Goal: Task Accomplishment & Management: Complete application form

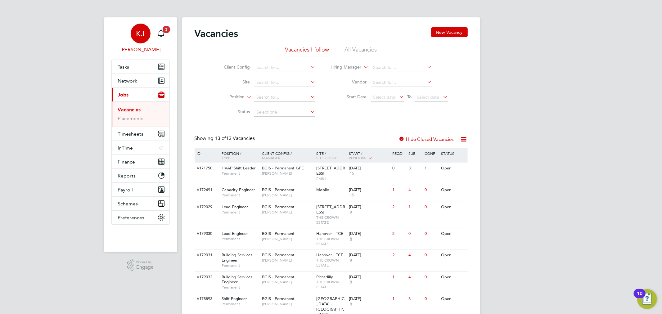
click at [153, 36] on link "[PERSON_NAME] [PERSON_NAME]" at bounding box center [140, 39] width 58 height 30
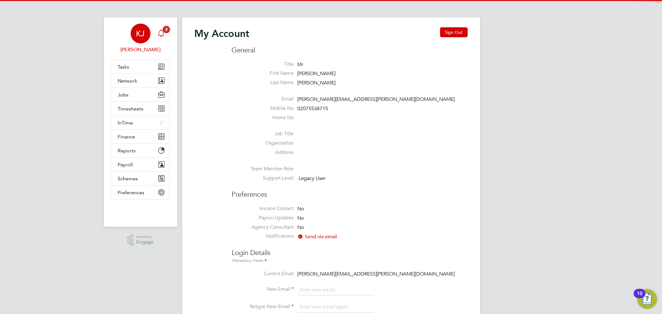
click at [156, 36] on div "Main navigation" at bounding box center [161, 33] width 12 height 12
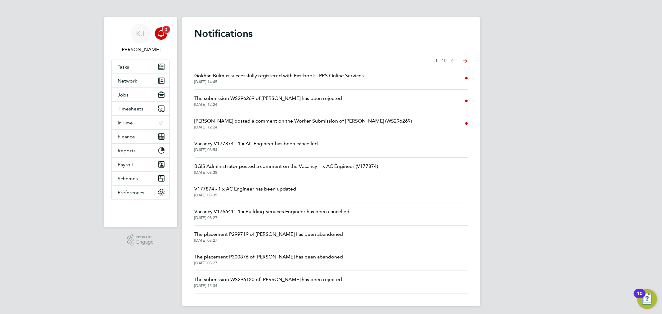
click at [157, 36] on icon "Main navigation" at bounding box center [160, 32] width 7 height 7
click at [128, 96] on button "Jobs" at bounding box center [141, 95] width 58 height 14
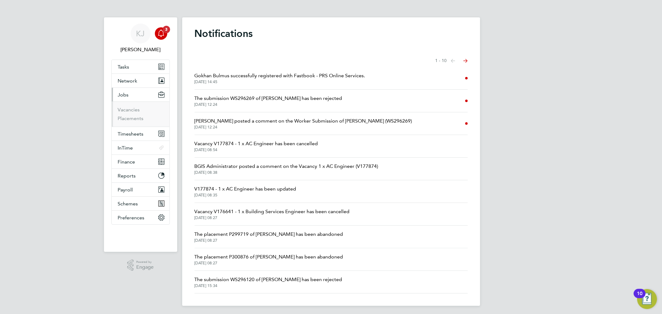
click at [135, 106] on ul "Vacancies Placements" at bounding box center [141, 113] width 58 height 25
click at [135, 108] on link "Vacancies" at bounding box center [129, 110] width 22 height 6
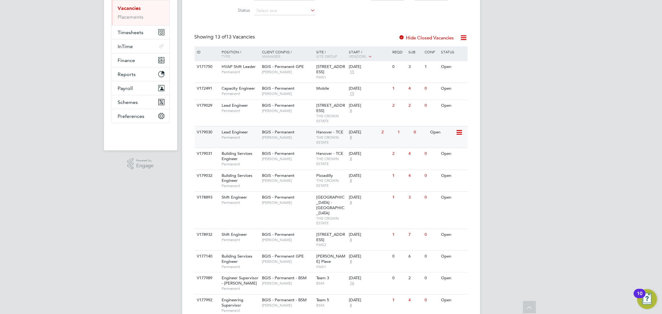
scroll to position [135, 0]
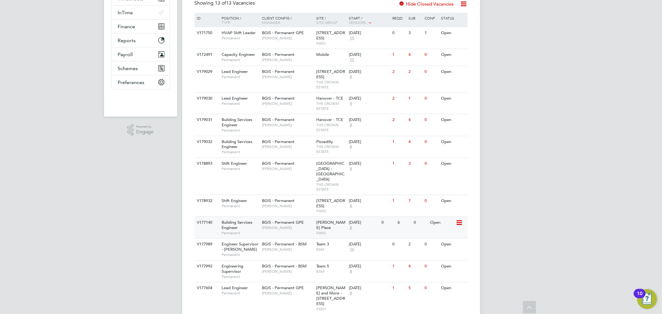
click at [290, 220] on span "BGIS - Permanent GPE" at bounding box center [283, 222] width 42 height 5
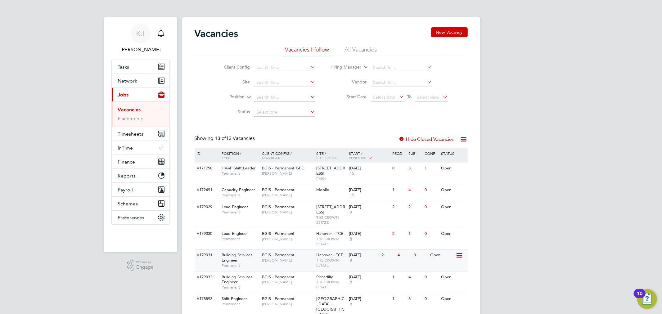
scroll to position [170, 0]
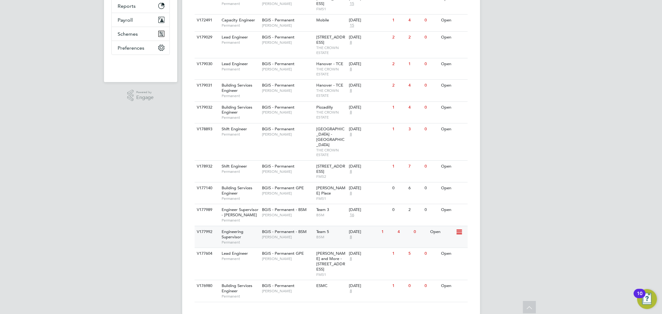
click at [284, 234] on span "[PERSON_NAME]" at bounding box center [287, 236] width 51 height 5
click at [272, 234] on span "[PERSON_NAME]" at bounding box center [287, 236] width 51 height 5
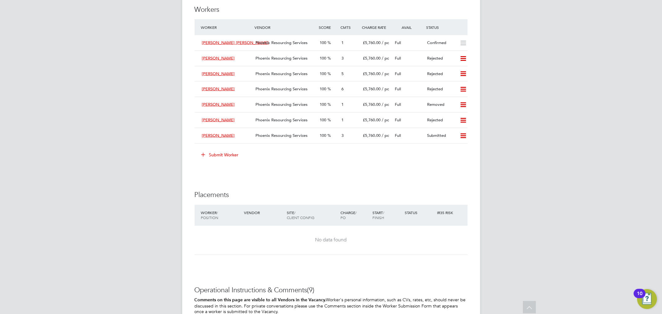
click at [234, 150] on button "Submit Worker" at bounding box center [220, 155] width 47 height 10
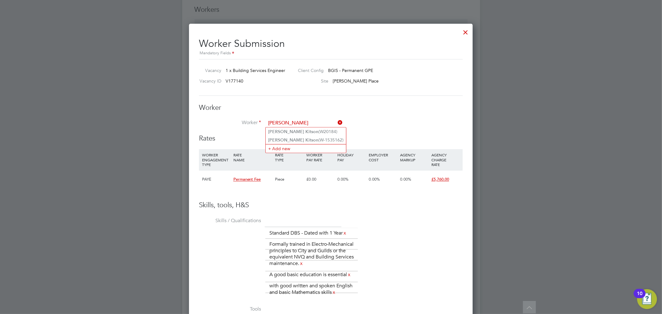
type input "alvin kitson"
paste input "W-1535162"
click at [307, 132] on b "W-1535162" at bounding box center [317, 131] width 23 height 5
type input "Alvin Kitson (W-1535162)"
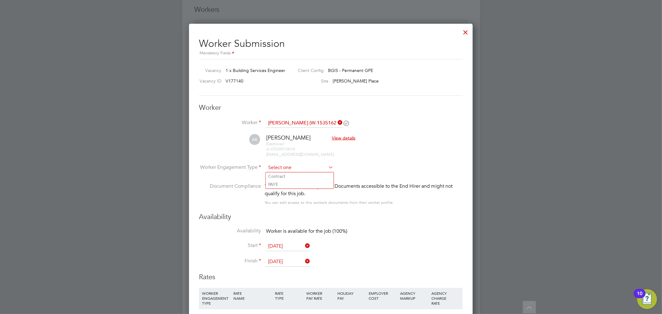
click at [300, 167] on input at bounding box center [299, 167] width 67 height 9
click at [301, 184] on li "PAYE" at bounding box center [299, 185] width 68 height 8
type input "PAYE"
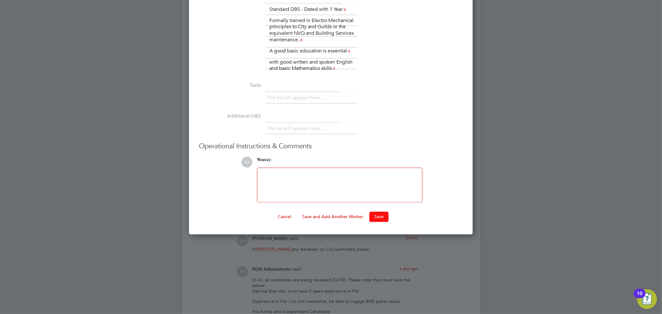
click at [373, 217] on button "Save" at bounding box center [378, 217] width 19 height 10
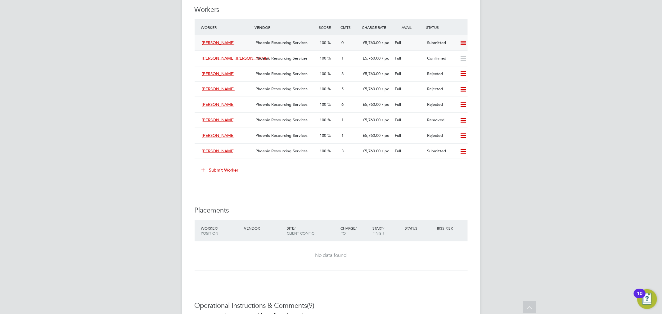
click at [268, 45] on div "Phoenix Resourcing Services" at bounding box center [285, 43] width 64 height 10
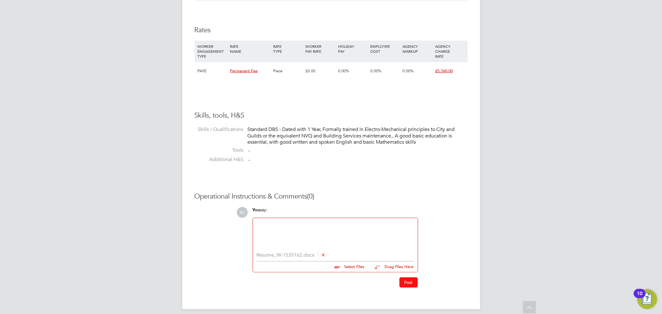
click at [414, 285] on button "Post" at bounding box center [408, 282] width 18 height 10
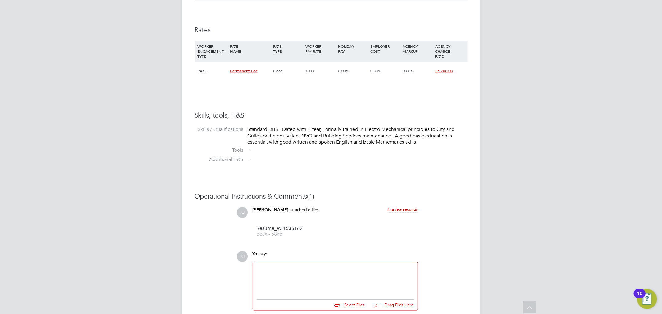
click at [316, 274] on div at bounding box center [334, 279] width 157 height 27
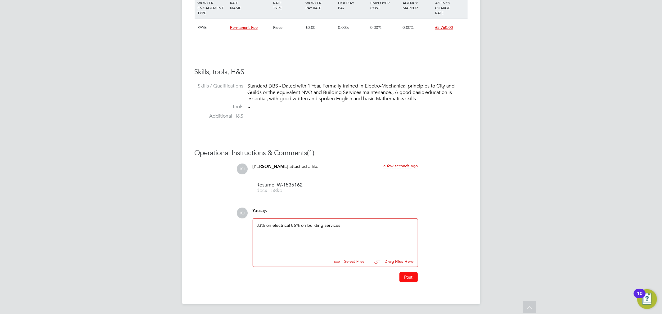
click at [404, 278] on button "Post" at bounding box center [408, 277] width 18 height 10
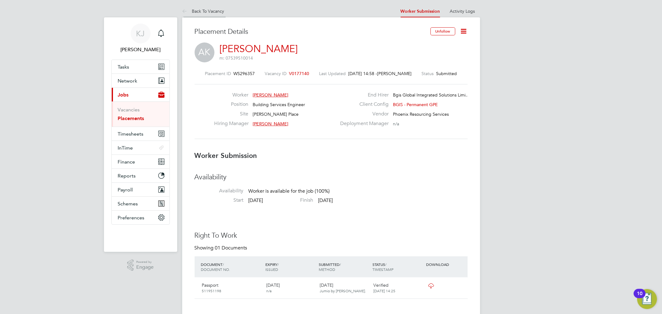
click at [190, 13] on link "Back To Vacancy" at bounding box center [203, 11] width 42 height 6
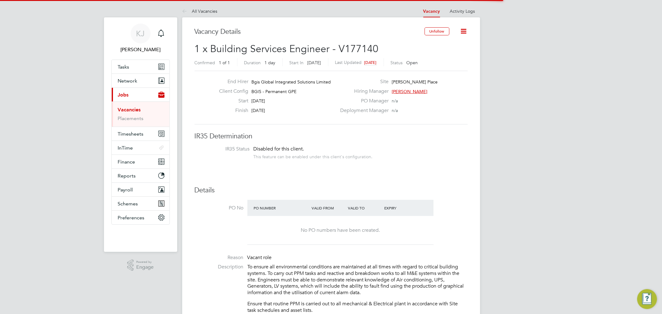
scroll to position [11, 54]
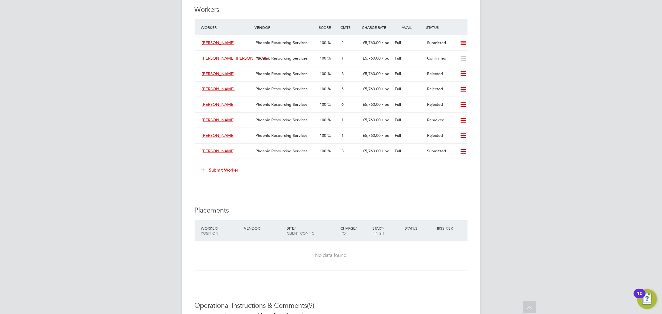
click at [227, 172] on button "Submit Worker" at bounding box center [220, 170] width 47 height 10
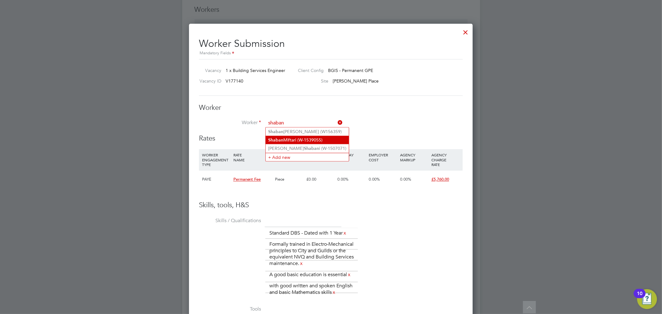
click at [284, 137] on li "Shaban Miftari (W-1539055)" at bounding box center [306, 140] width 83 height 8
type input "Shaban Miftari (W-1539055)"
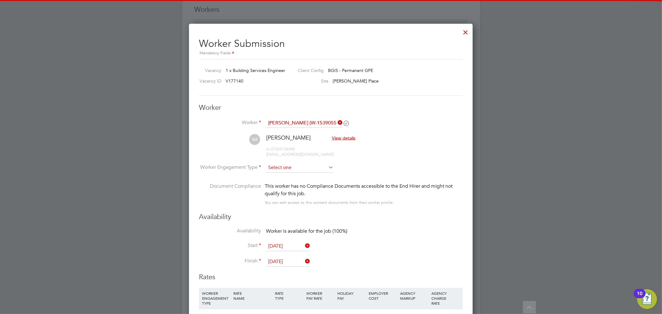
click at [296, 167] on input at bounding box center [299, 167] width 67 height 9
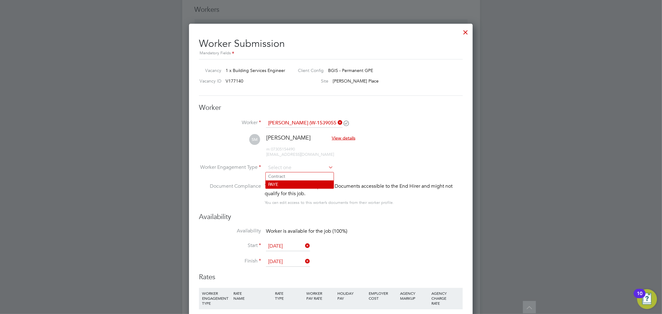
click at [289, 185] on li "PAYE" at bounding box center [299, 185] width 68 height 8
type input "PAYE"
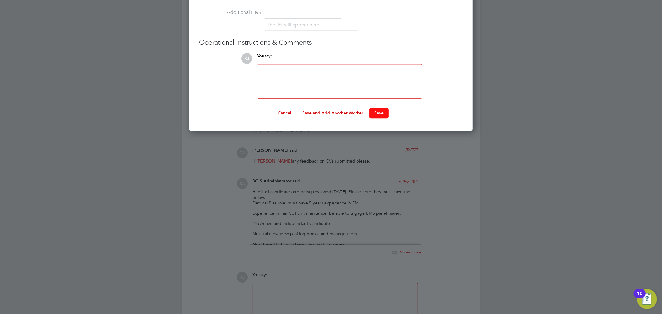
click at [377, 112] on button "Save" at bounding box center [378, 113] width 19 height 10
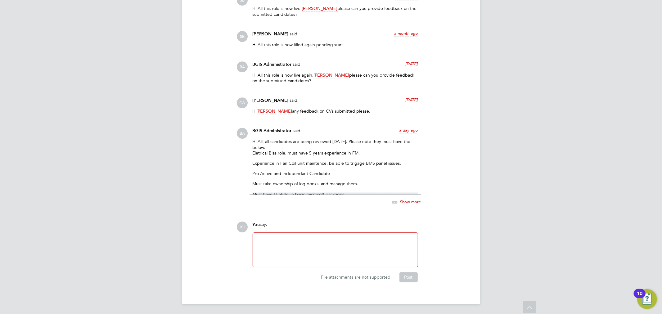
click at [408, 200] on span "Show more" at bounding box center [410, 201] width 21 height 5
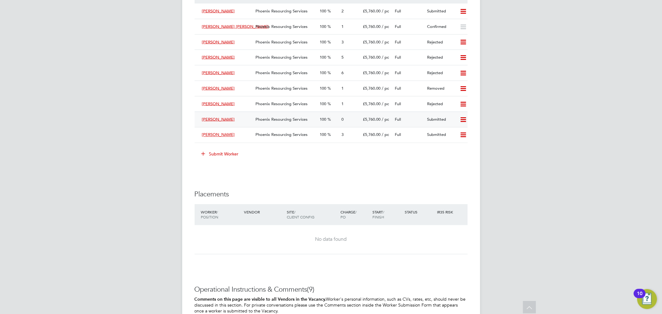
click at [394, 120] on div "Full" at bounding box center [408, 119] width 32 height 10
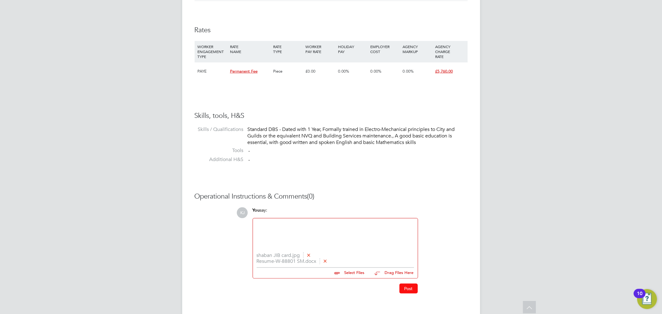
click at [408, 289] on button "Post" at bounding box center [408, 288] width 18 height 10
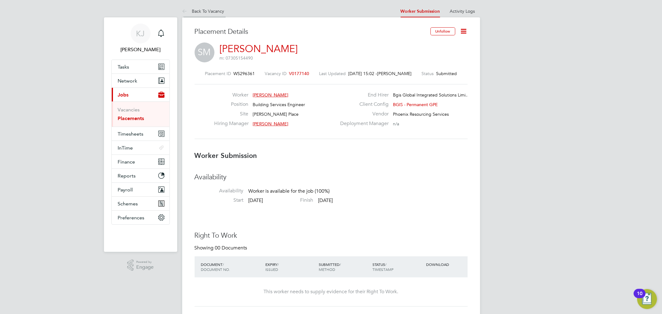
click at [187, 9] on icon at bounding box center [186, 12] width 8 height 8
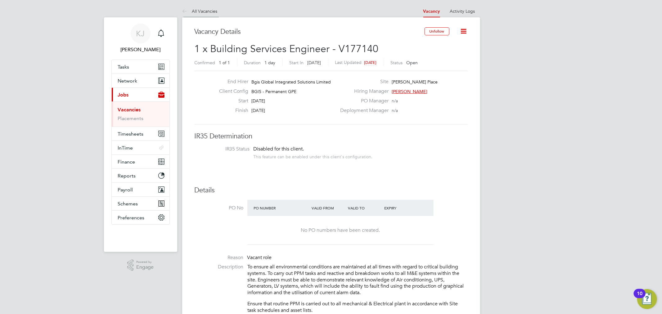
click at [199, 16] on li "All Vacancies" at bounding box center [199, 11] width 35 height 12
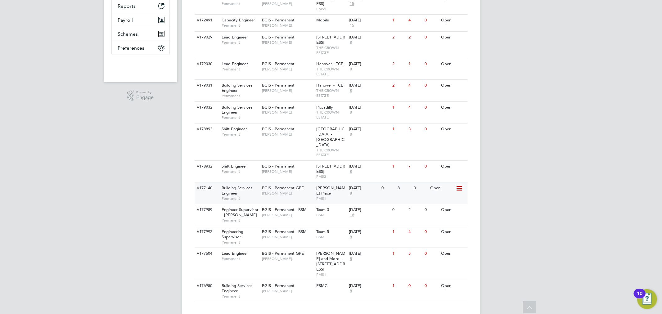
click at [283, 185] on span "BGIS - Permanent GPE" at bounding box center [283, 187] width 42 height 5
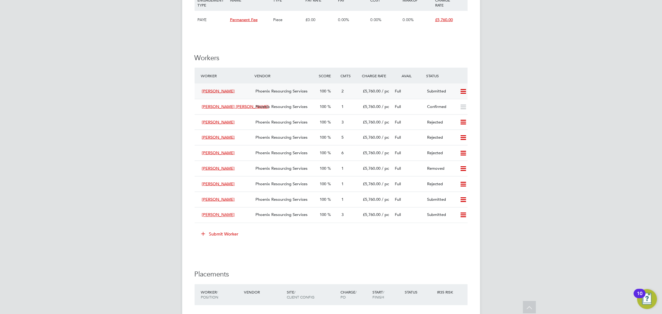
click at [265, 94] on div "Phoenix Resourcing Services" at bounding box center [285, 91] width 64 height 10
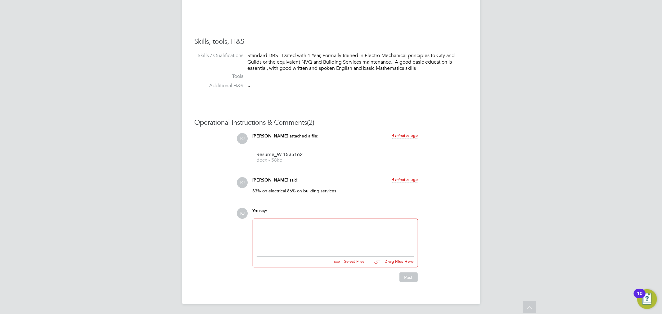
click at [285, 252] on div at bounding box center [335, 236] width 165 height 34
click at [292, 244] on div at bounding box center [334, 236] width 157 height 27
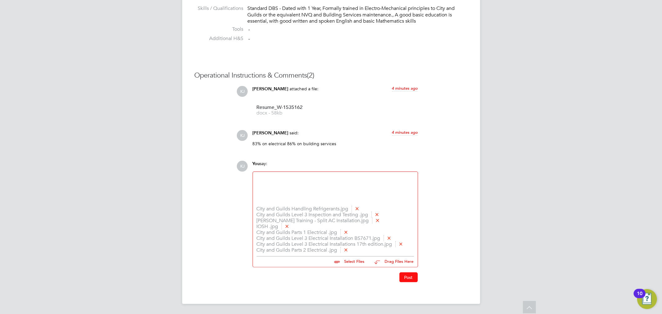
click at [404, 278] on button "Post" at bounding box center [408, 277] width 18 height 10
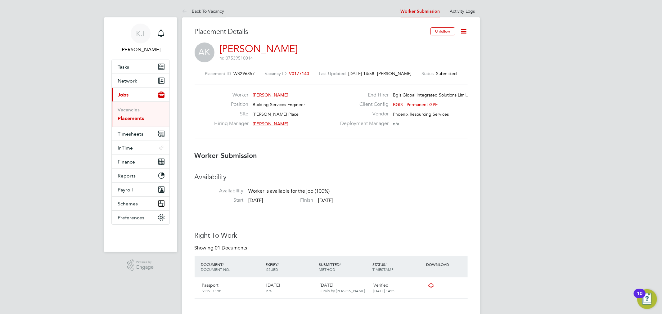
click at [203, 7] on li "Back To Vacancy" at bounding box center [203, 11] width 42 height 12
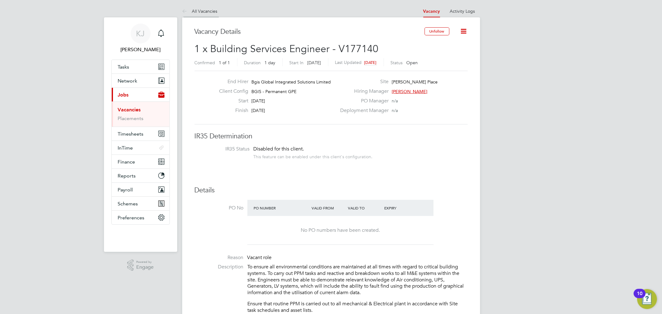
click at [212, 8] on link "All Vacancies" at bounding box center [199, 11] width 35 height 6
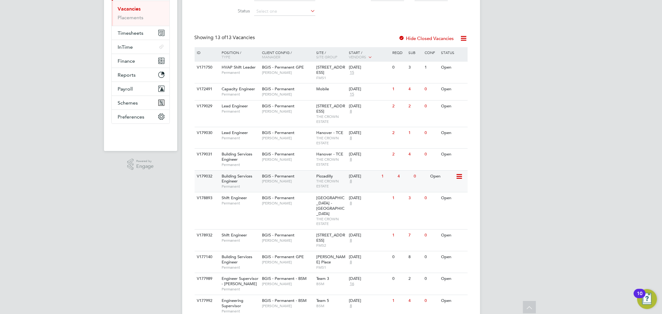
click at [323, 185] on span "THE CROWN ESTATE" at bounding box center [330, 184] width 29 height 10
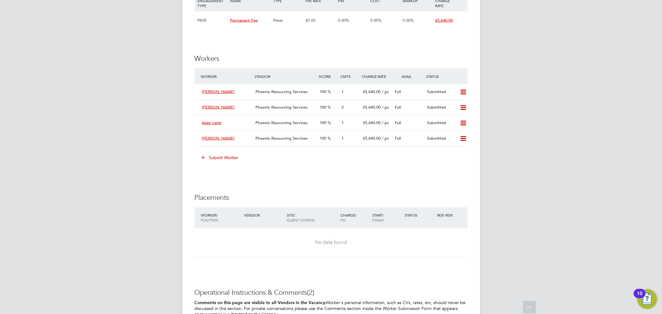
click at [235, 156] on button "Submit Worker" at bounding box center [220, 158] width 47 height 10
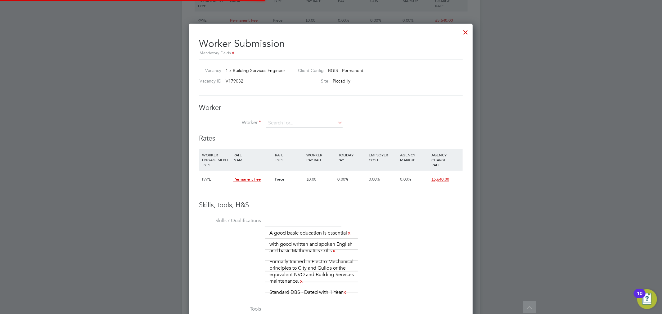
scroll to position [9, 97]
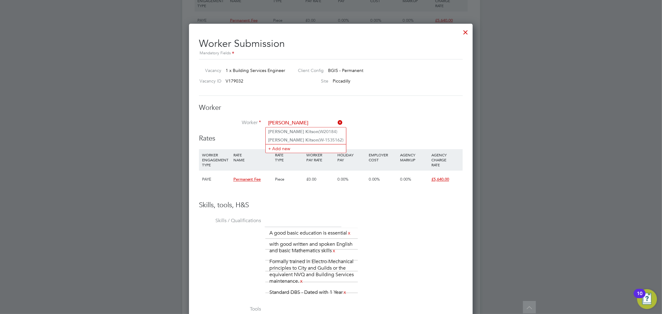
type input "alvin kitson"
click at [302, 121] on input at bounding box center [304, 122] width 77 height 9
type input "l"
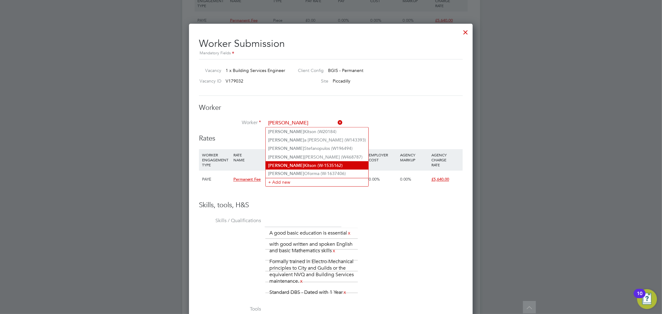
click at [324, 165] on li "Alvin Kitson (W-1535162)" at bounding box center [316, 165] width 103 height 8
type input "Alvin Kitson (W-1535162)"
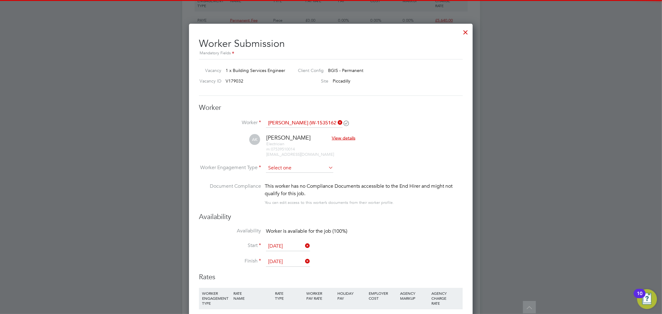
click at [292, 167] on input at bounding box center [299, 167] width 67 height 9
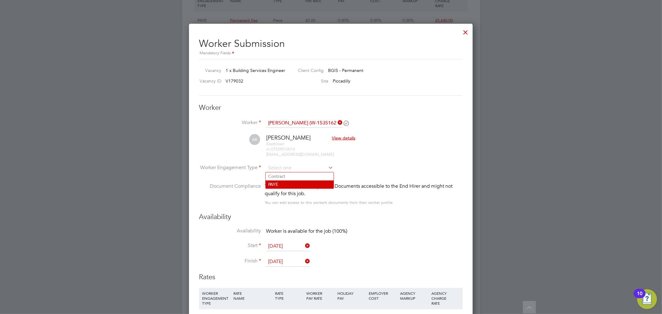
click at [292, 185] on li "PAYE" at bounding box center [299, 185] width 68 height 8
type input "PAYE"
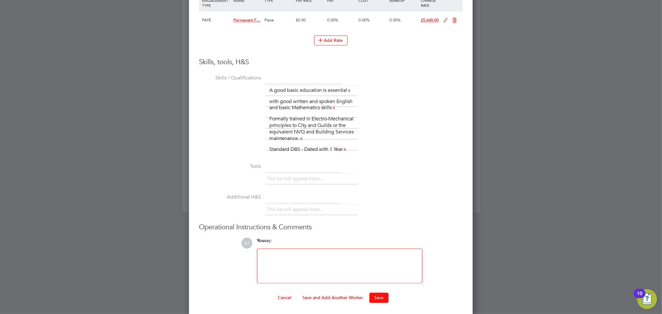
click at [383, 300] on button "Save" at bounding box center [378, 297] width 19 height 10
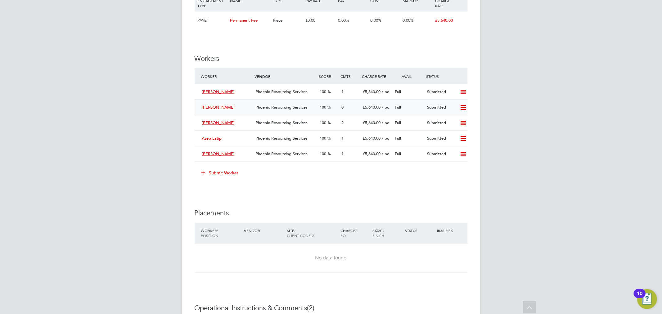
click at [284, 106] on span "Phoenix Resourcing Services" at bounding box center [281, 107] width 52 height 5
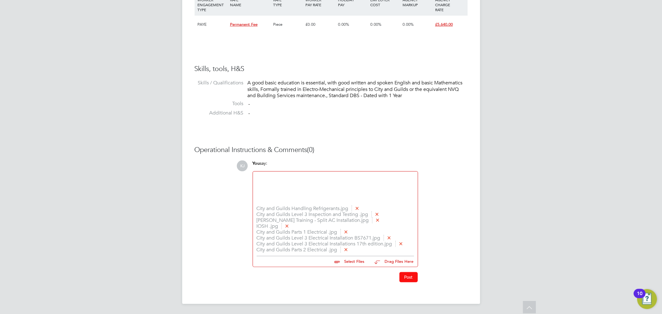
click at [408, 276] on button "Post" at bounding box center [408, 277] width 18 height 10
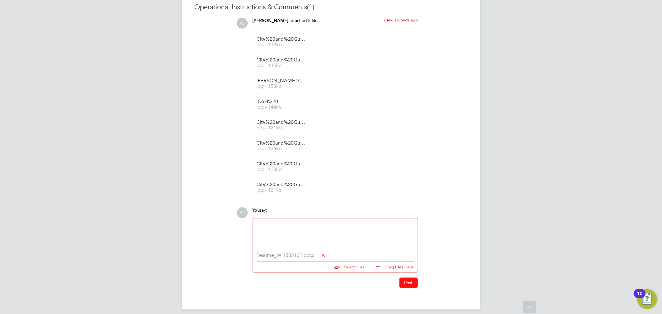
click at [415, 282] on button "Post" at bounding box center [408, 283] width 18 height 10
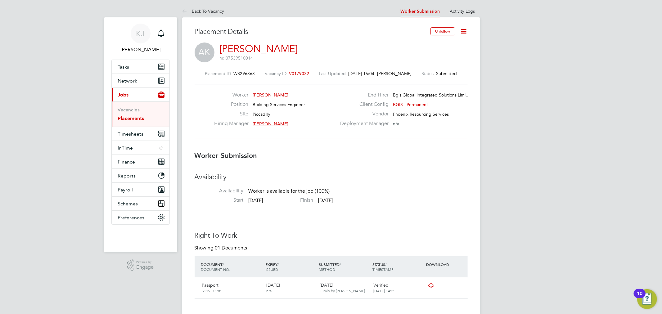
click at [196, 11] on link "Back To Vacancy" at bounding box center [203, 11] width 42 height 6
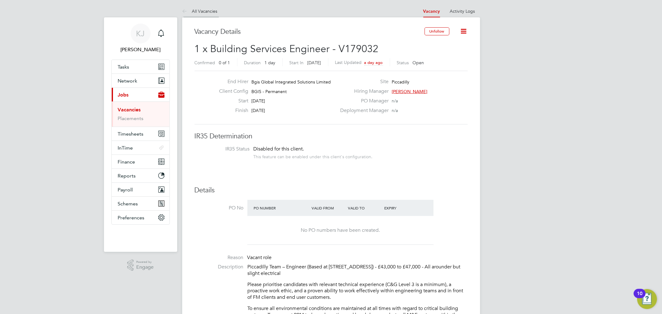
click at [200, 11] on link "All Vacancies" at bounding box center [199, 11] width 35 height 6
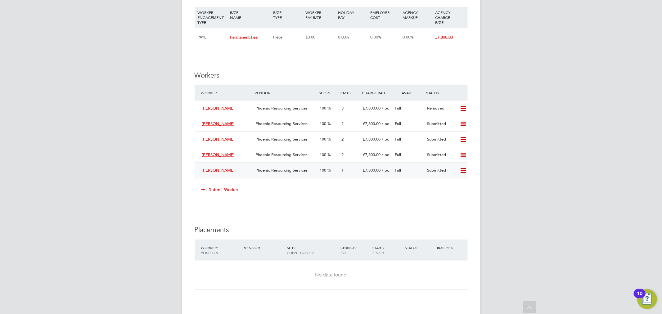
click at [447, 174] on div "Submitted" at bounding box center [440, 170] width 32 height 10
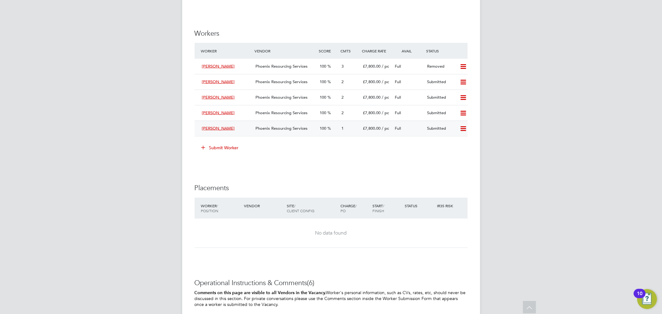
click at [212, 128] on span "[PERSON_NAME]" at bounding box center [218, 128] width 33 height 5
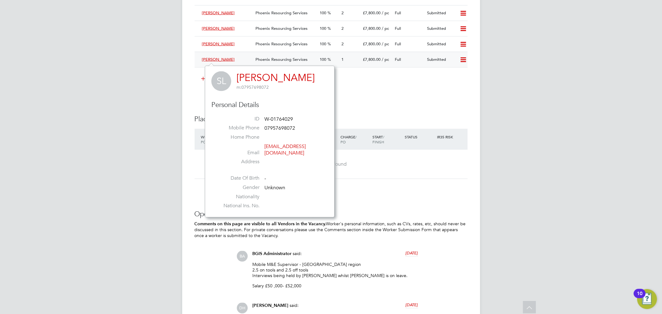
click at [221, 58] on span "[PERSON_NAME]" at bounding box center [218, 59] width 33 height 5
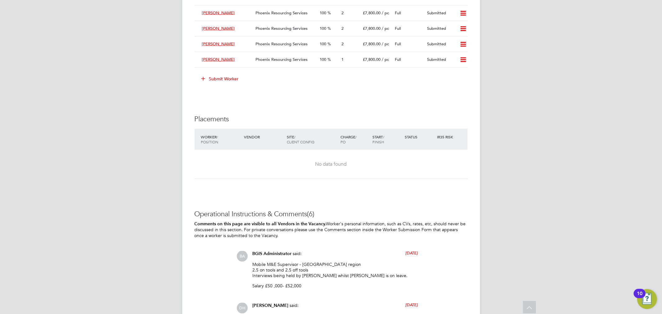
drag, startPoint x: 221, startPoint y: 58, endPoint x: 148, endPoint y: 64, distance: 74.0
click at [253, 60] on div "Phoenix Resourcing Services" at bounding box center [285, 60] width 64 height 10
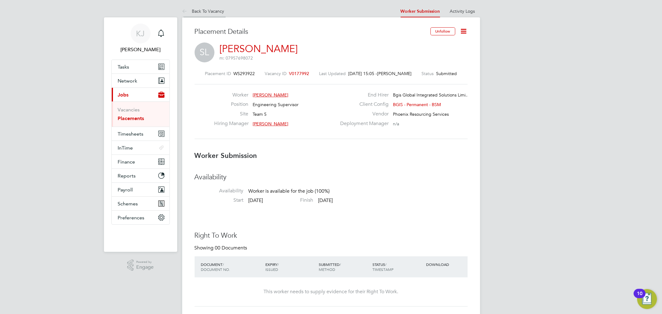
click at [189, 8] on icon at bounding box center [186, 12] width 8 height 8
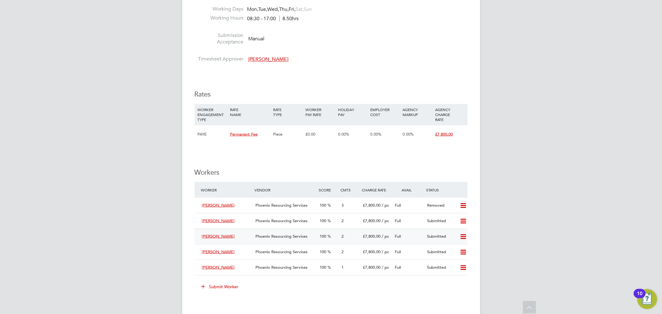
click at [291, 232] on div "Phoenix Resourcing Services" at bounding box center [285, 236] width 64 height 10
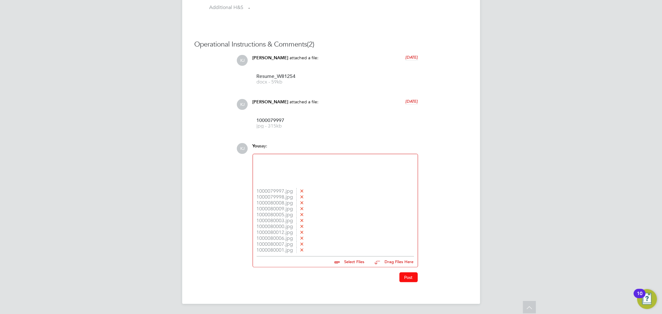
click at [408, 277] on button "Post" at bounding box center [408, 277] width 18 height 10
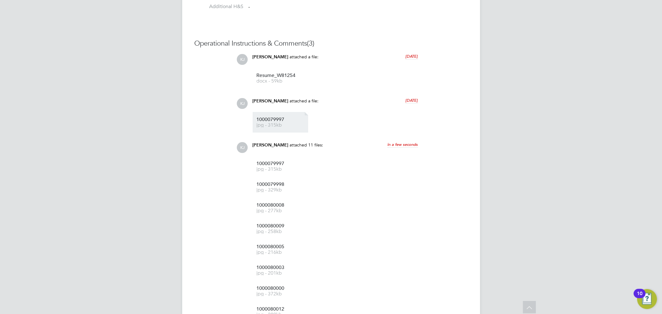
click at [274, 116] on li "1000079997 jpg - 315kb" at bounding box center [280, 122] width 56 height 21
click at [270, 165] on span "1000079997" at bounding box center [281, 163] width 50 height 5
click at [286, 188] on link "1000079998 jpg - 329kb" at bounding box center [281, 187] width 50 height 10
click at [267, 234] on span "jpg - 258kb" at bounding box center [281, 231] width 50 height 5
